Goal: Check status: Check status

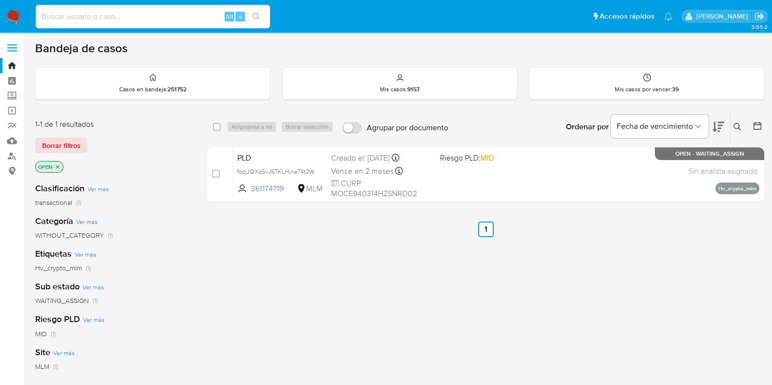
click at [184, 18] on input at bounding box center [153, 16] width 234 height 13
paste input "a9kBBy1M1AEoBGF3aLRg2gHb"
type input "a9kBBy1M1AEoBGF3aLRg2gHb"
click at [255, 22] on button "search-icon" at bounding box center [256, 17] width 20 height 14
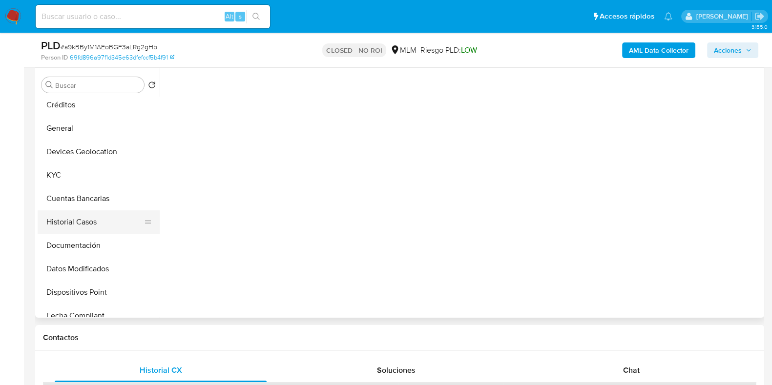
scroll to position [122, 0]
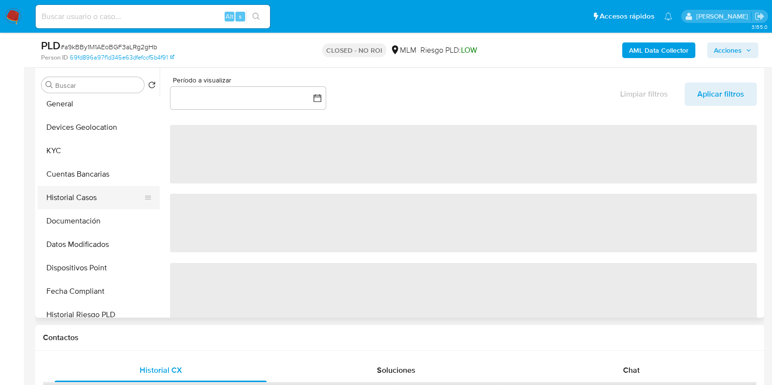
click at [94, 199] on button "Historial Casos" at bounding box center [95, 197] width 114 height 23
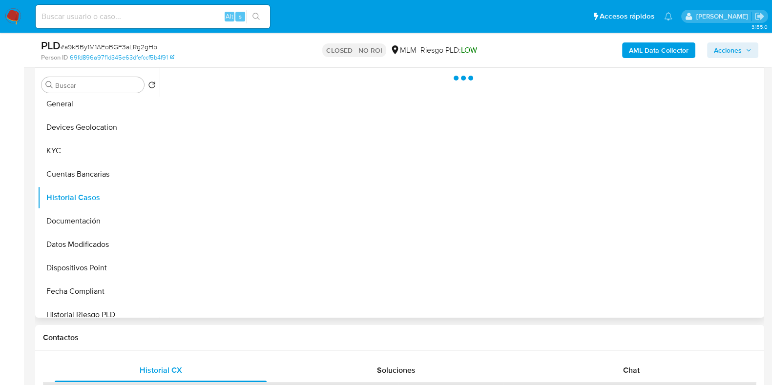
select select "10"
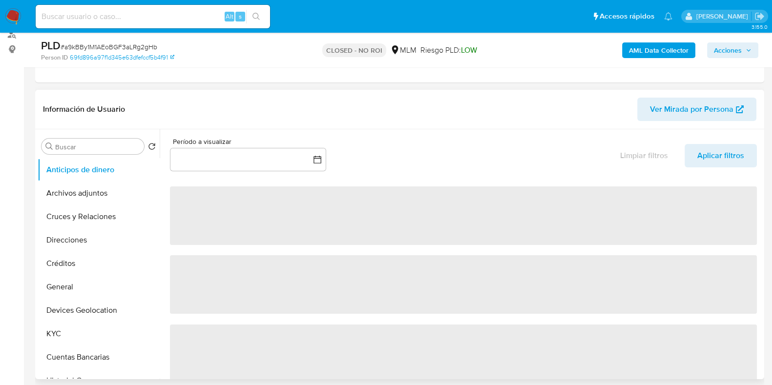
select select "10"
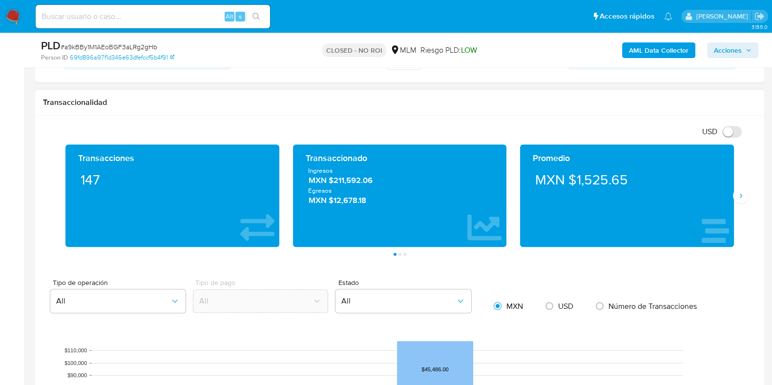
scroll to position [549, 0]
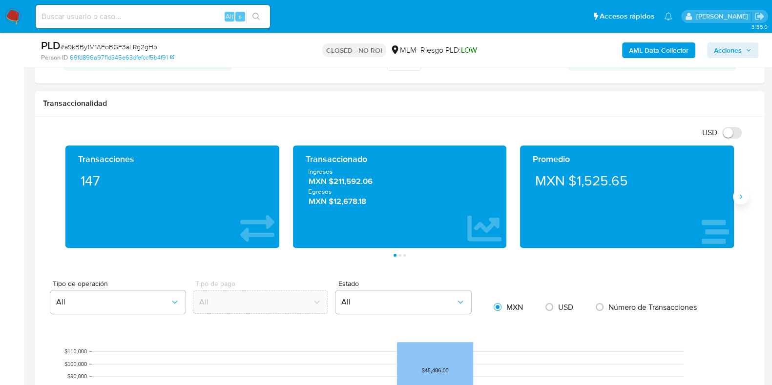
click at [742, 201] on button "Siguiente" at bounding box center [741, 197] width 16 height 16
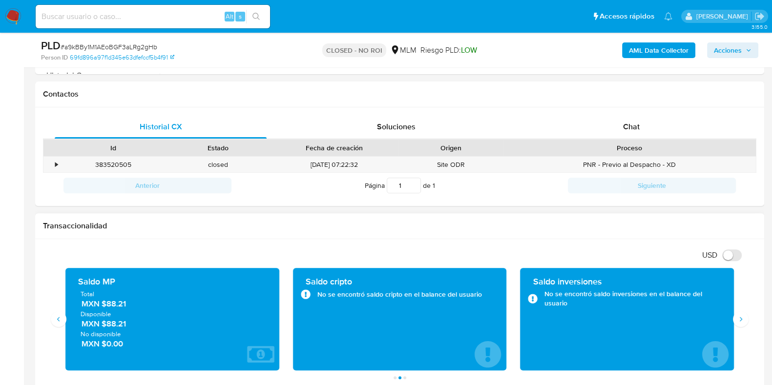
scroll to position [610, 0]
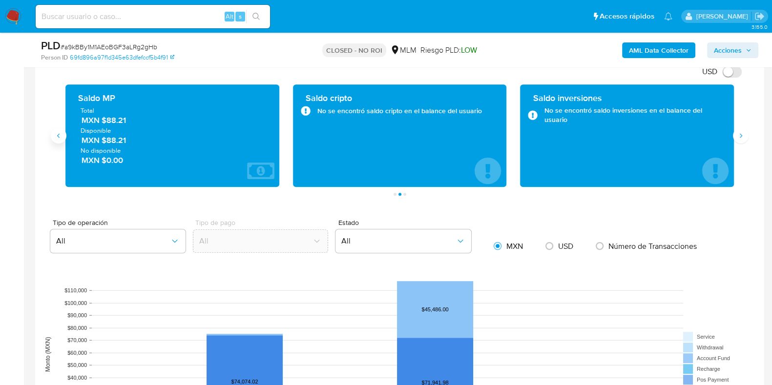
click at [63, 135] on button "Anterior" at bounding box center [59, 136] width 16 height 16
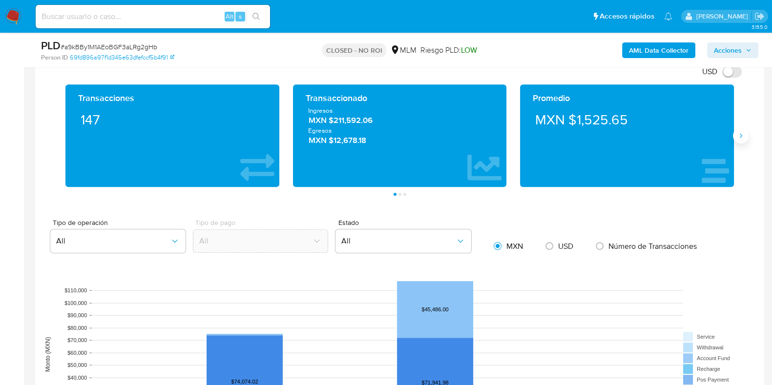
click at [742, 136] on icon "Siguiente" at bounding box center [741, 136] width 8 height 8
